Goal: Use online tool/utility

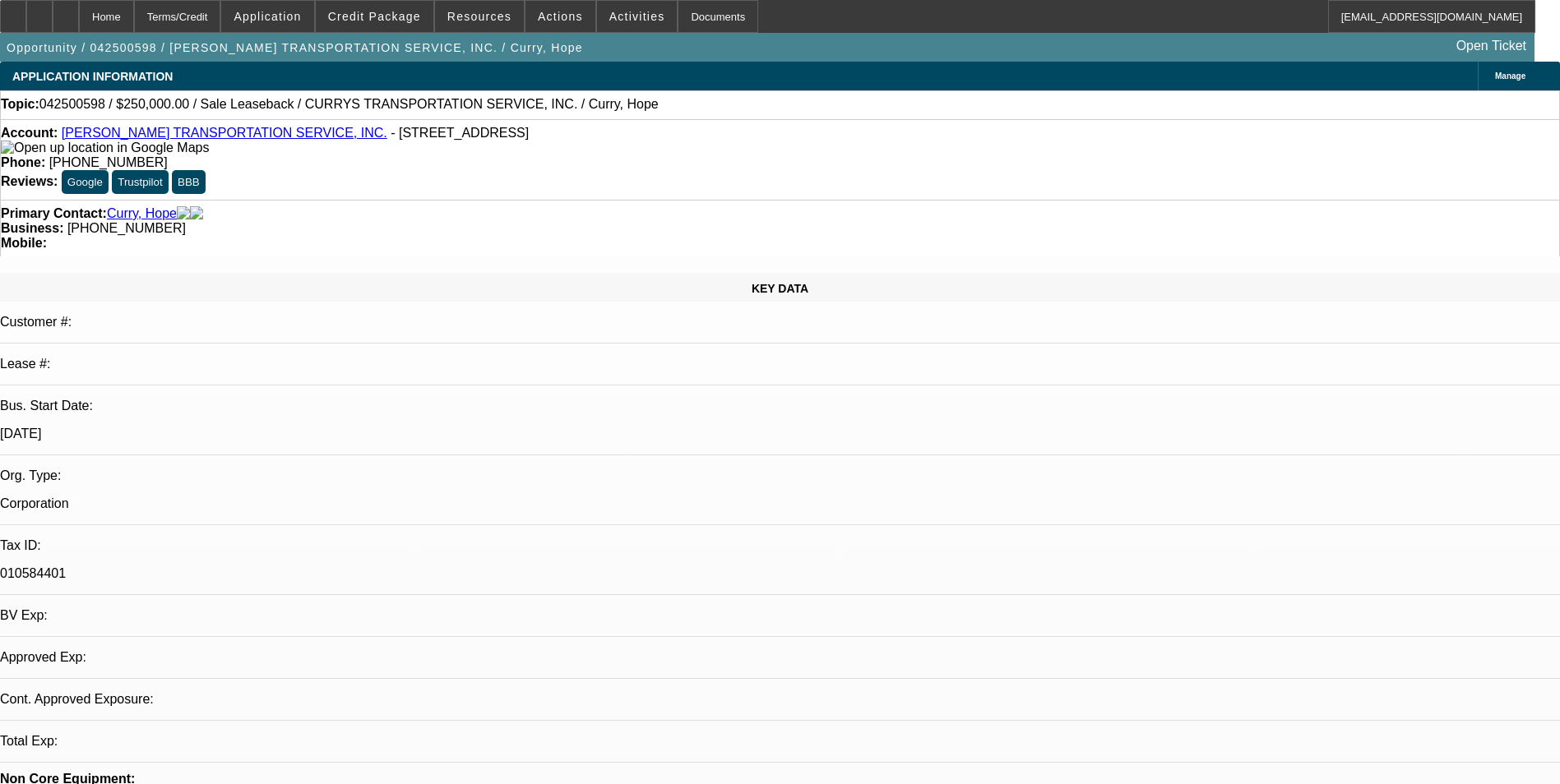
select select "0"
select select "2"
select select "0"
select select "2"
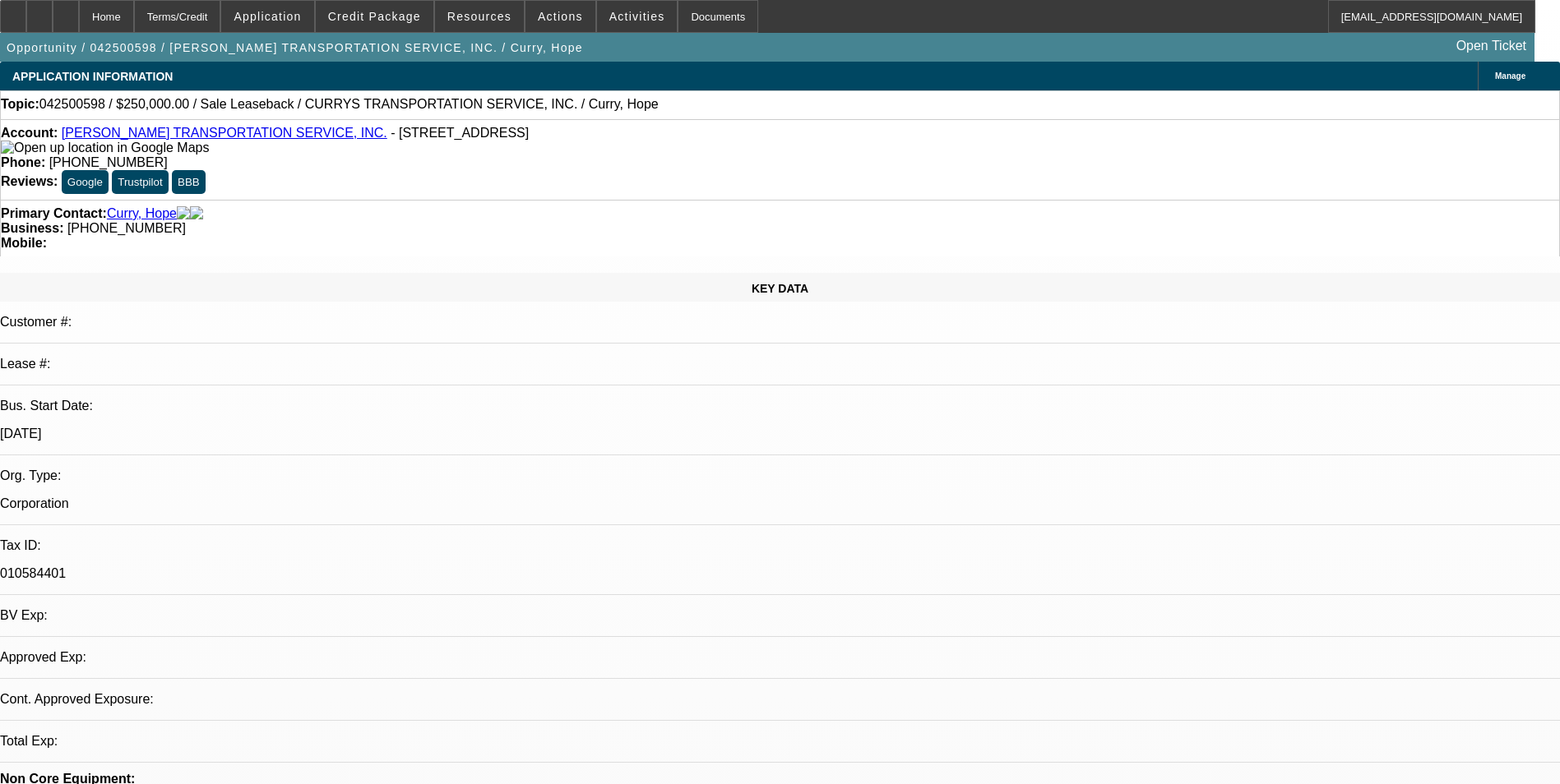
select select "0"
select select "1"
select select "2"
select select "6"
select select "1"
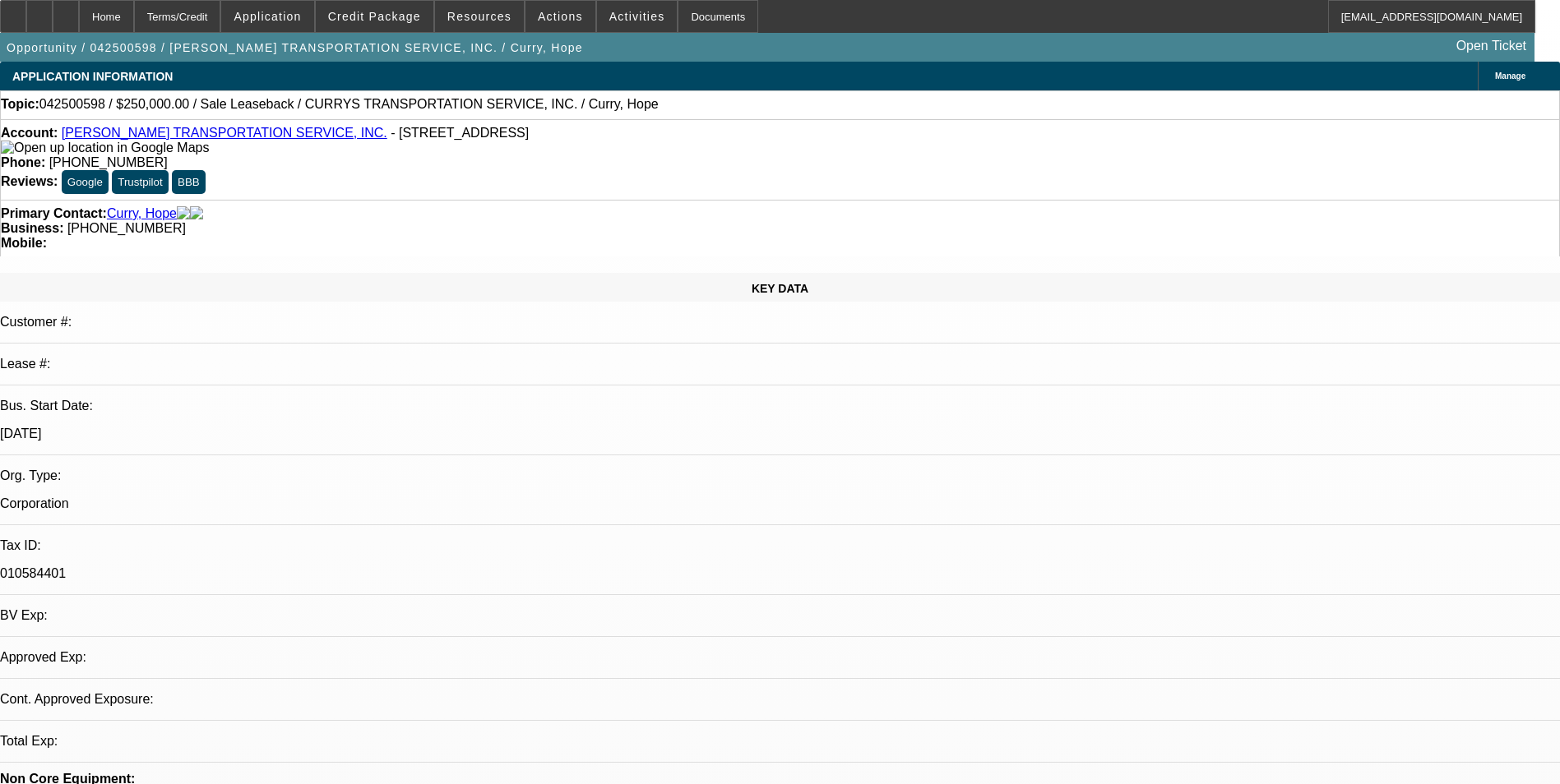
select select "2"
select select "6"
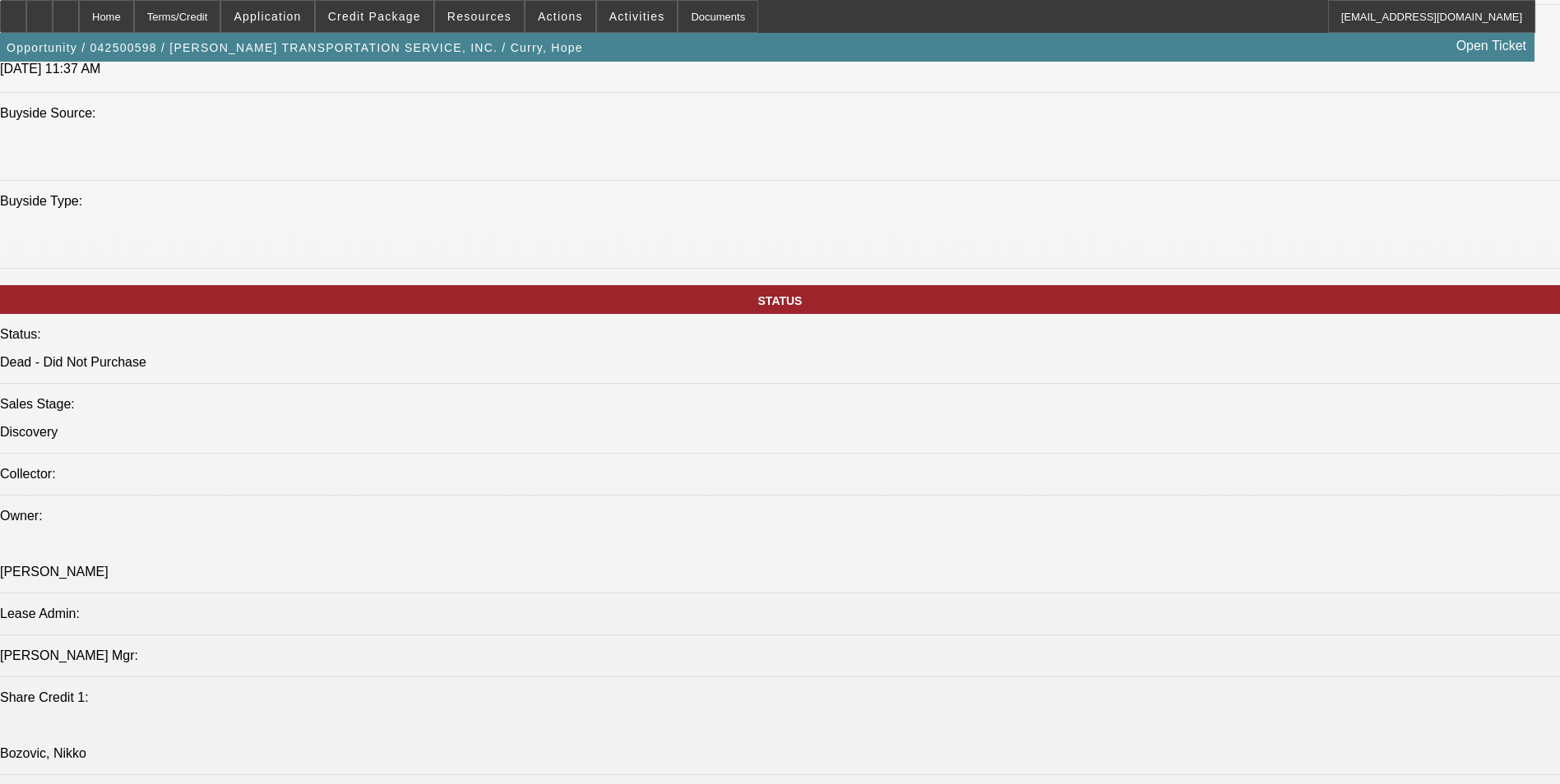
scroll to position [1562, 0]
